Goal: Check status: Check status

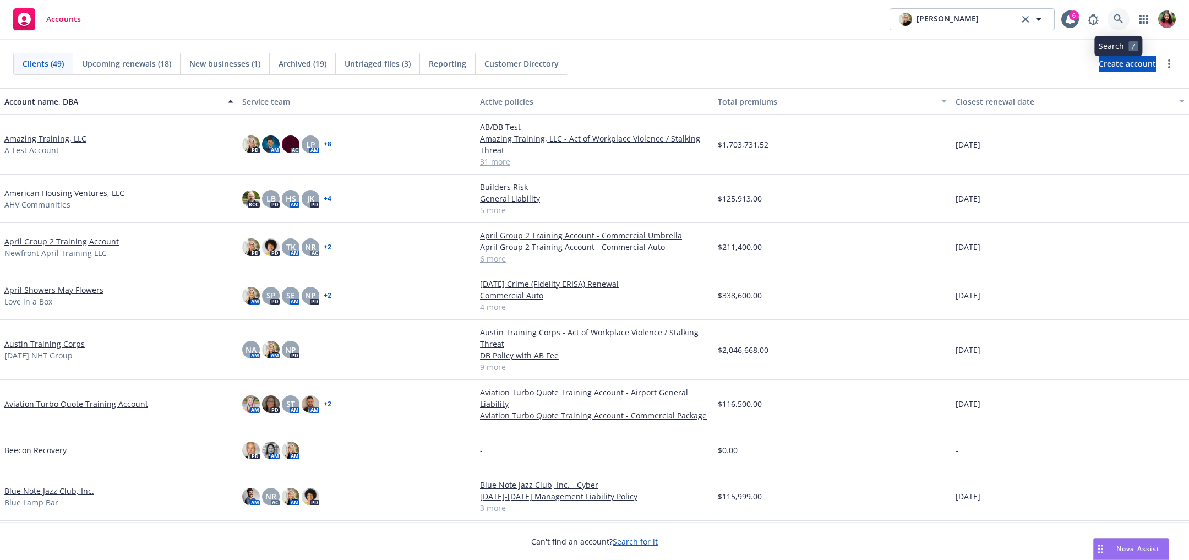
click at [1120, 13] on link at bounding box center [1119, 19] width 22 height 22
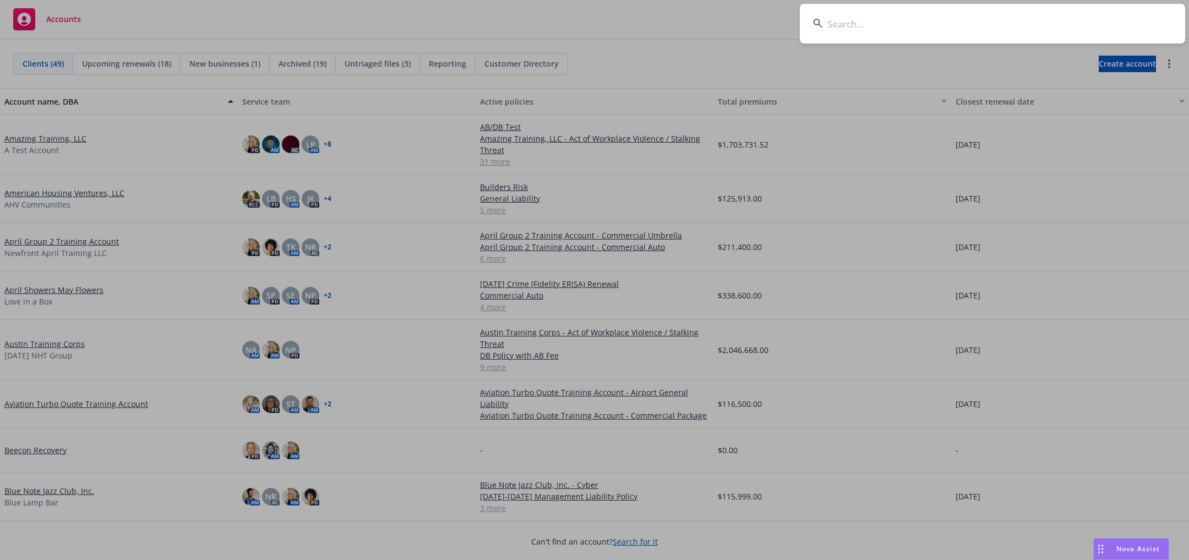
click at [1029, 28] on input at bounding box center [992, 24] width 385 height 40
type input "agent"
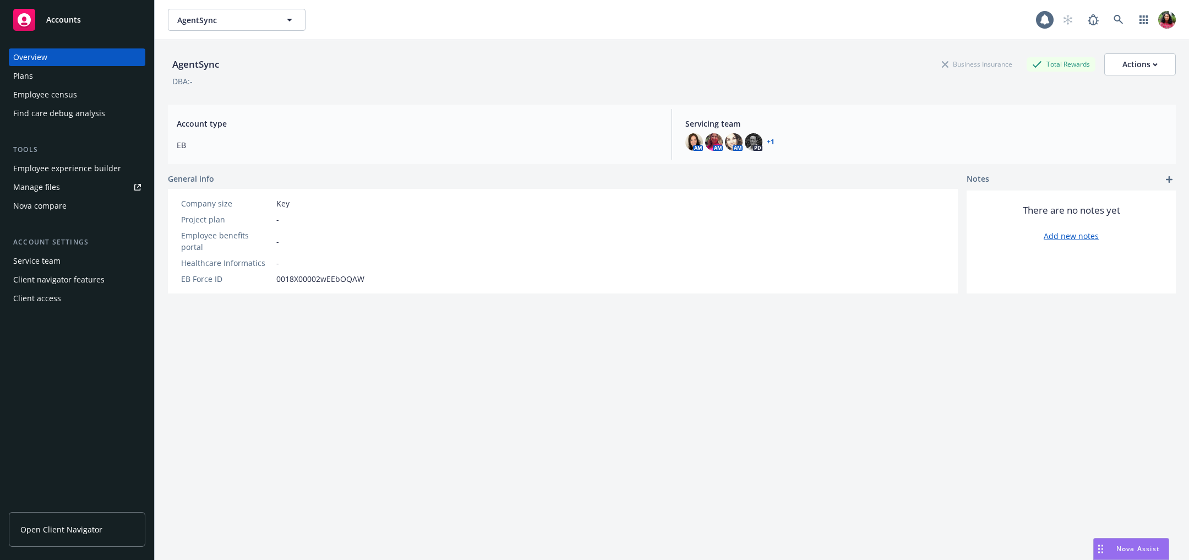
click at [31, 91] on div "Employee census" at bounding box center [45, 95] width 64 height 18
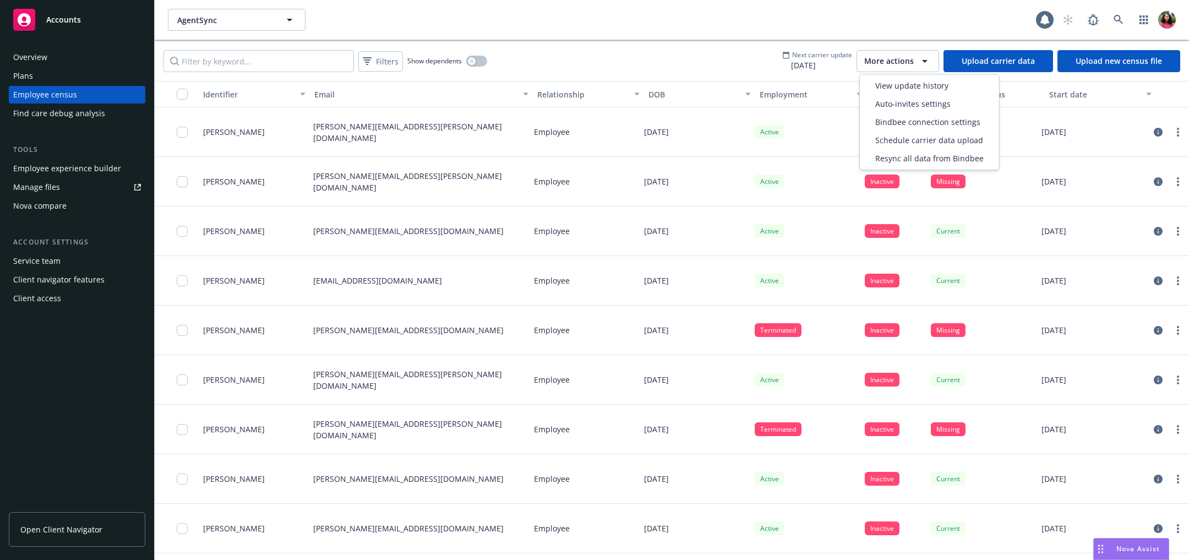
click at [917, 55] on div "More actions" at bounding box center [897, 61] width 67 height 13
click at [919, 78] on div "View update history" at bounding box center [929, 86] width 135 height 18
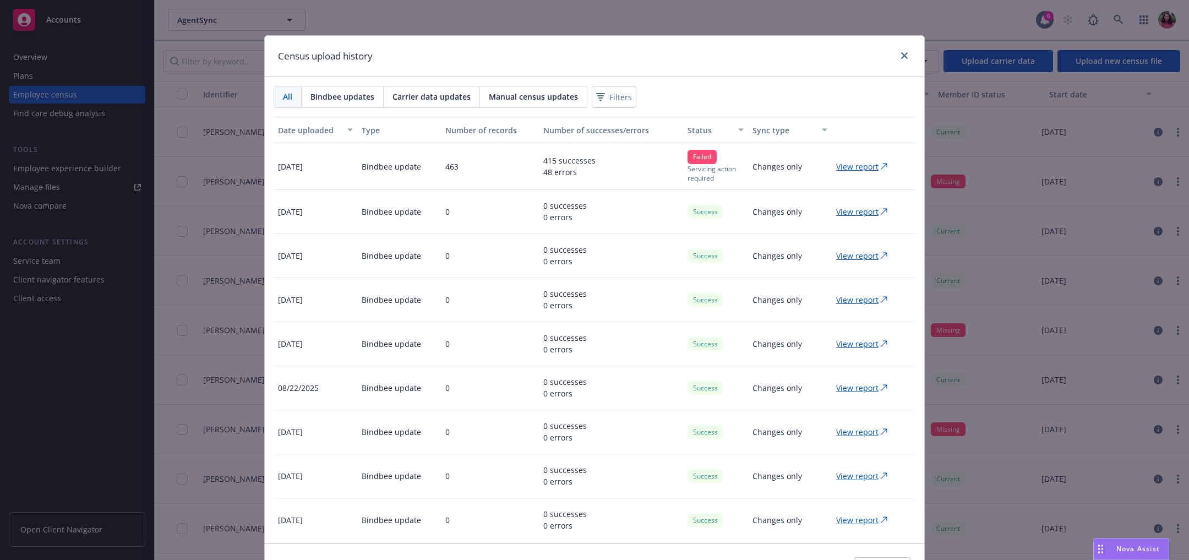
click at [851, 161] on p "View report" at bounding box center [857, 167] width 42 height 12
click at [901, 57] on icon "close" at bounding box center [904, 55] width 7 height 7
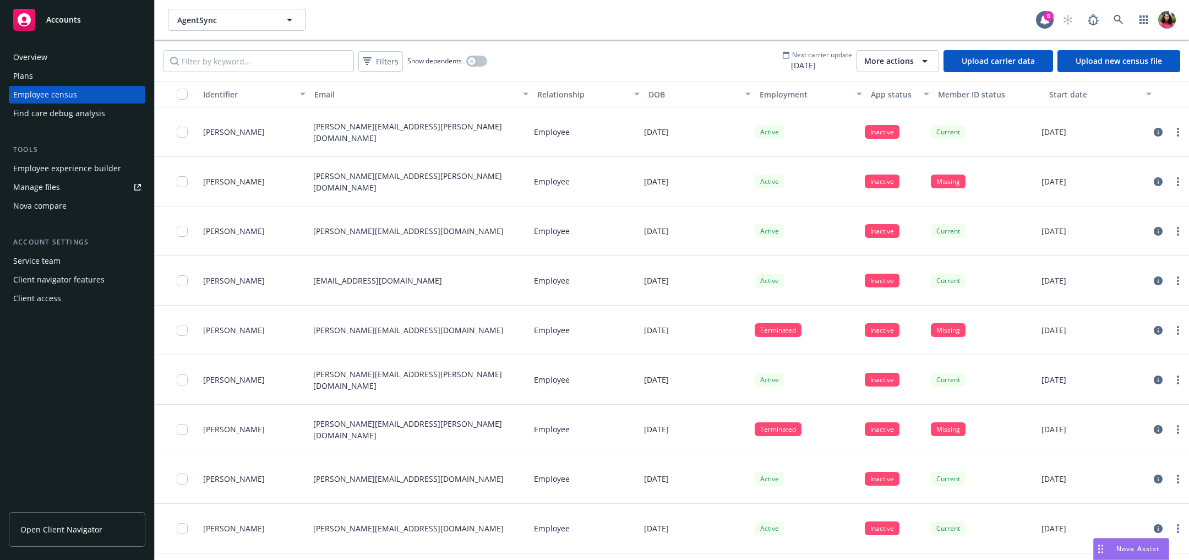
click at [892, 62] on span "More actions" at bounding box center [889, 61] width 50 height 11
click at [892, 122] on span "Bindbee connection settings" at bounding box center [927, 122] width 105 height 12
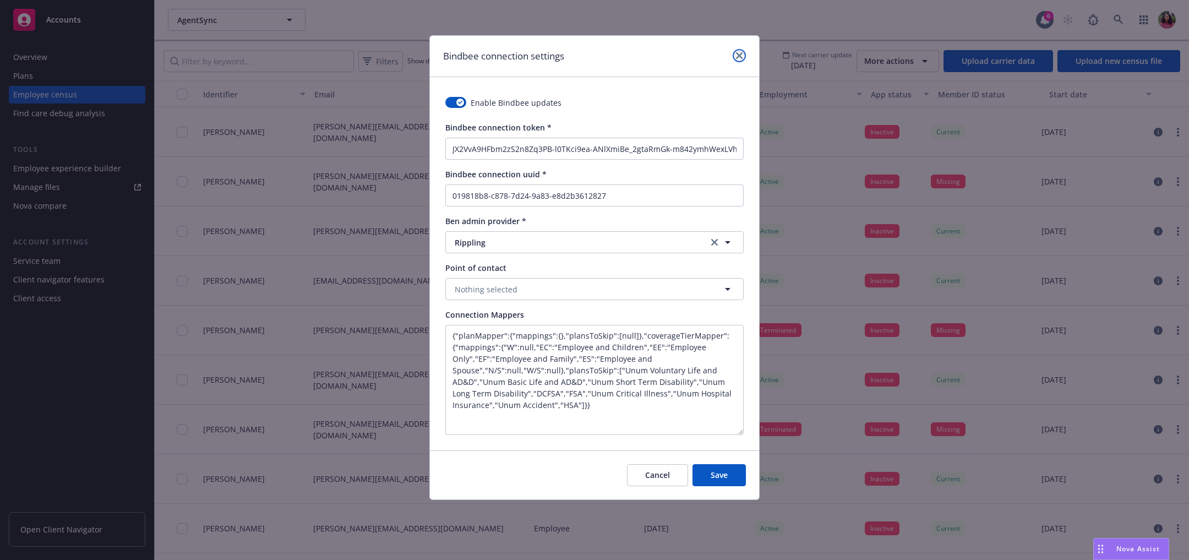
click at [742, 52] on icon "close" at bounding box center [739, 55] width 7 height 7
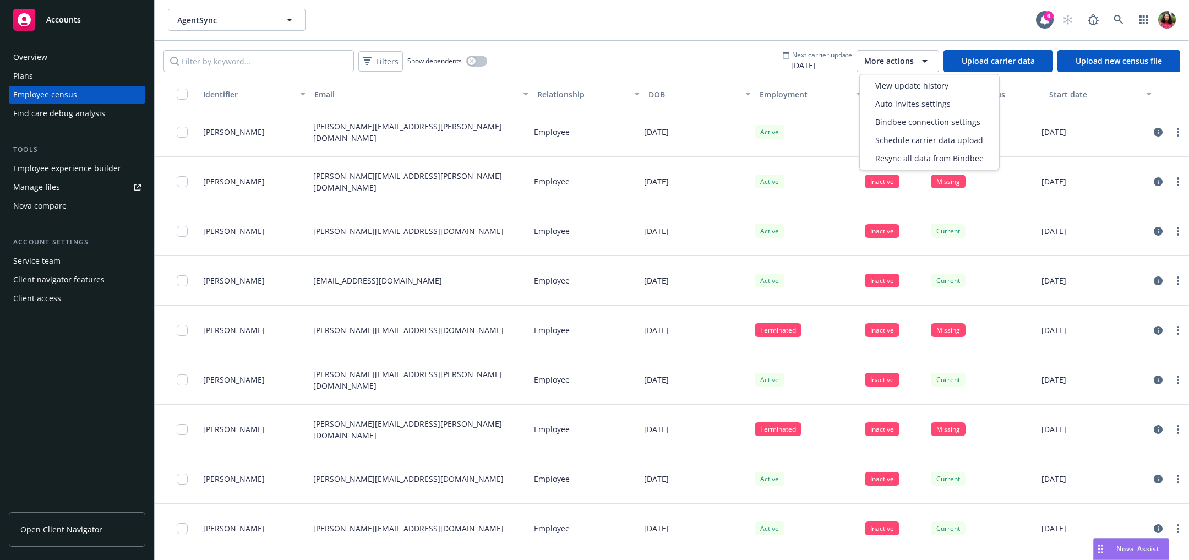
click at [918, 61] on div "More actions" at bounding box center [897, 61] width 67 height 13
click at [912, 92] on div "View update history" at bounding box center [929, 86] width 135 height 18
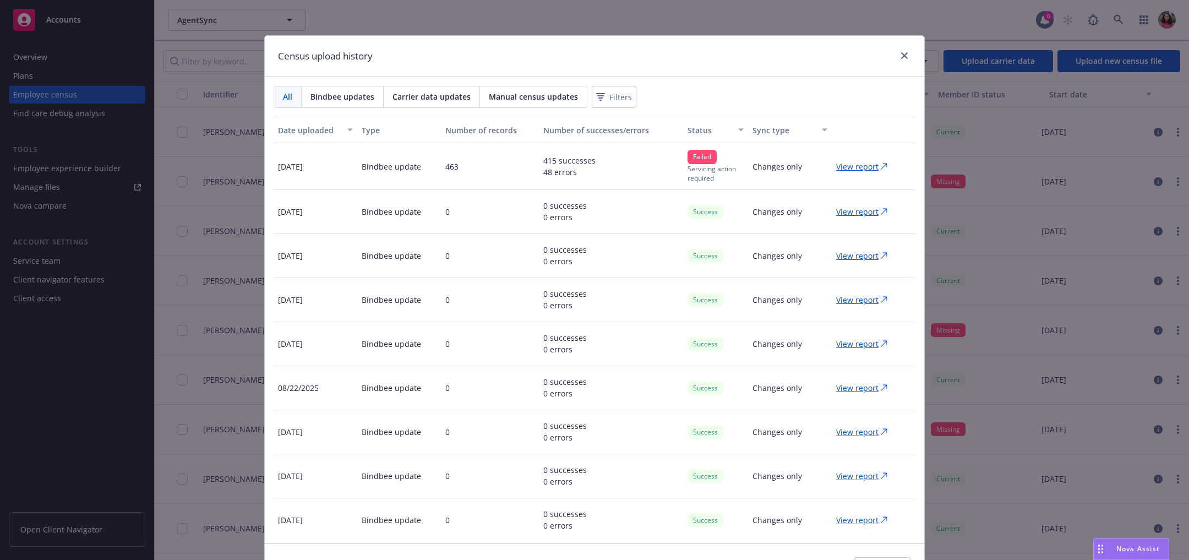
click at [860, 166] on p "View report" at bounding box center [857, 167] width 42 height 12
click at [857, 212] on p "View report" at bounding box center [857, 212] width 42 height 12
click at [853, 162] on p "View report" at bounding box center [857, 167] width 42 height 12
